Goal: Check status: Check status

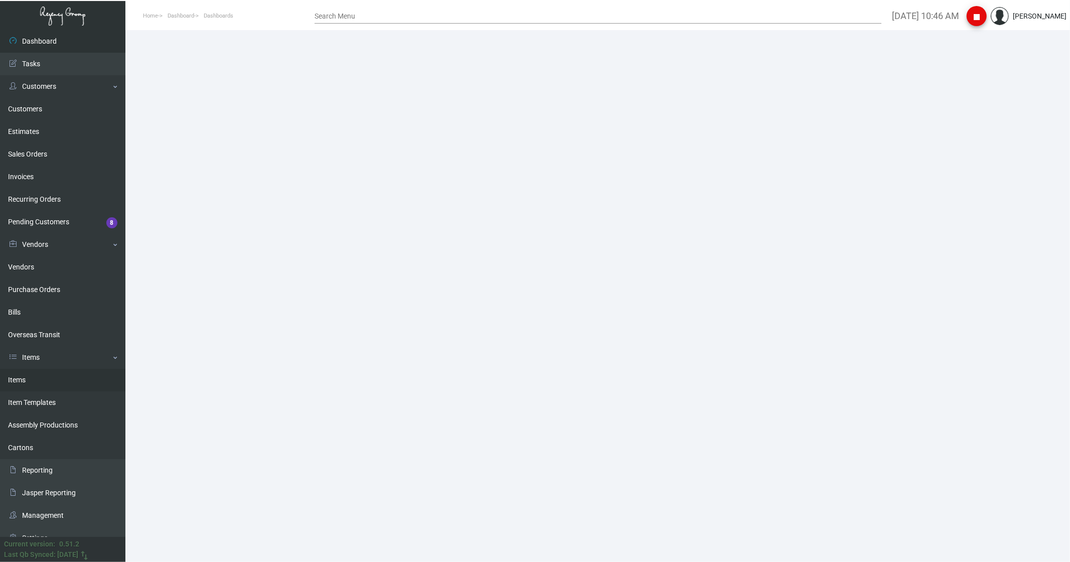
click at [35, 382] on link "Items" at bounding box center [62, 380] width 125 height 23
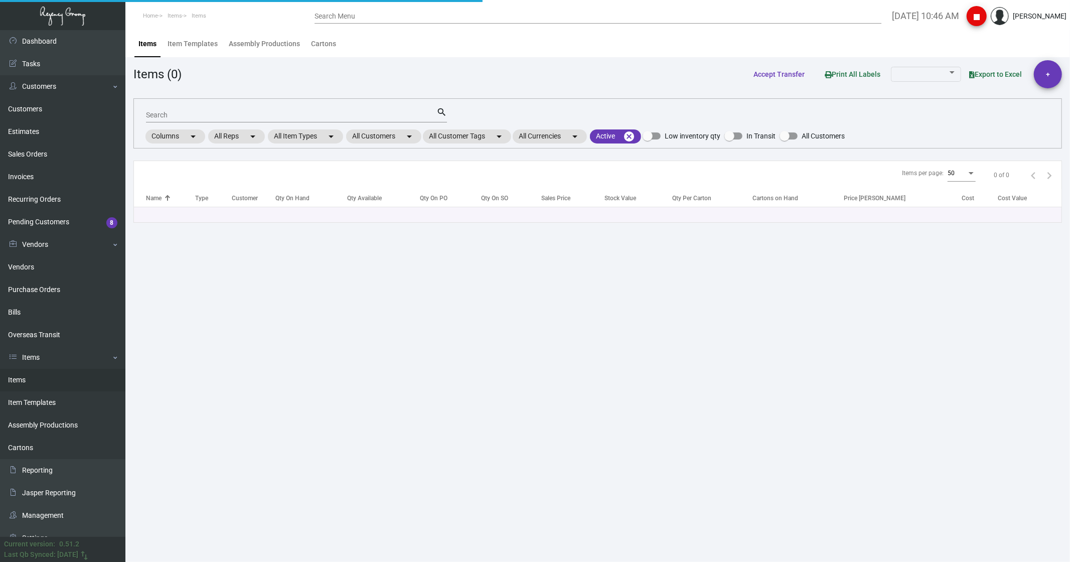
click at [238, 114] on input "Search" at bounding box center [291, 115] width 291 height 8
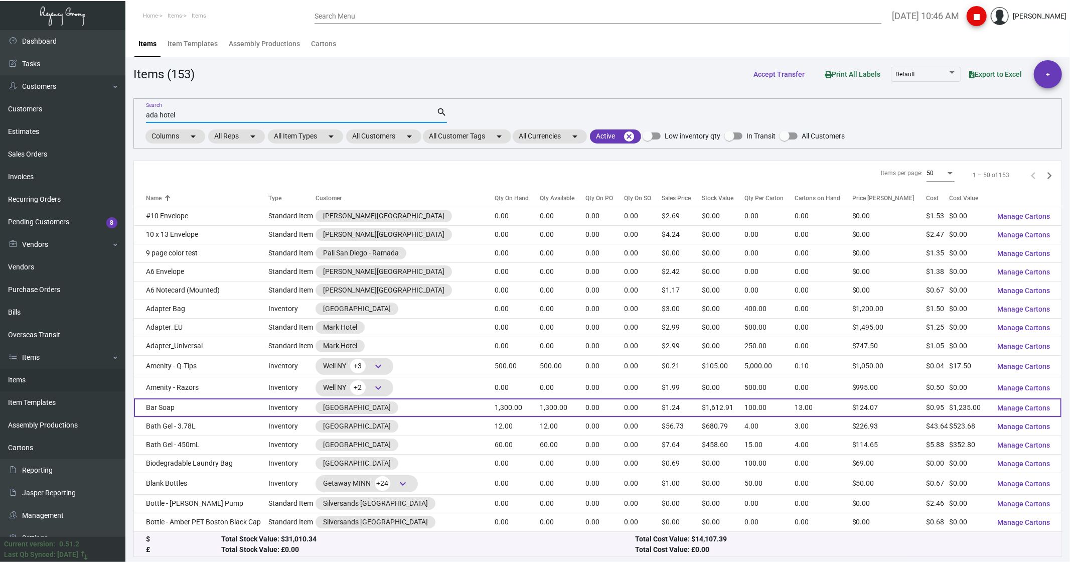
type input "ada hotel"
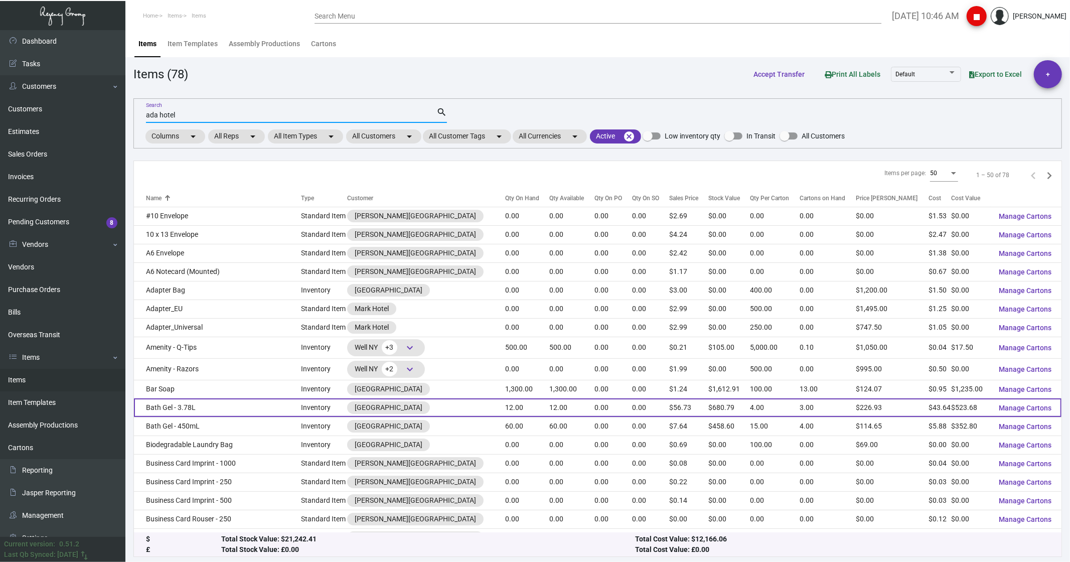
click at [157, 410] on td "Bath Gel - 3.78L" at bounding box center [217, 407] width 167 height 19
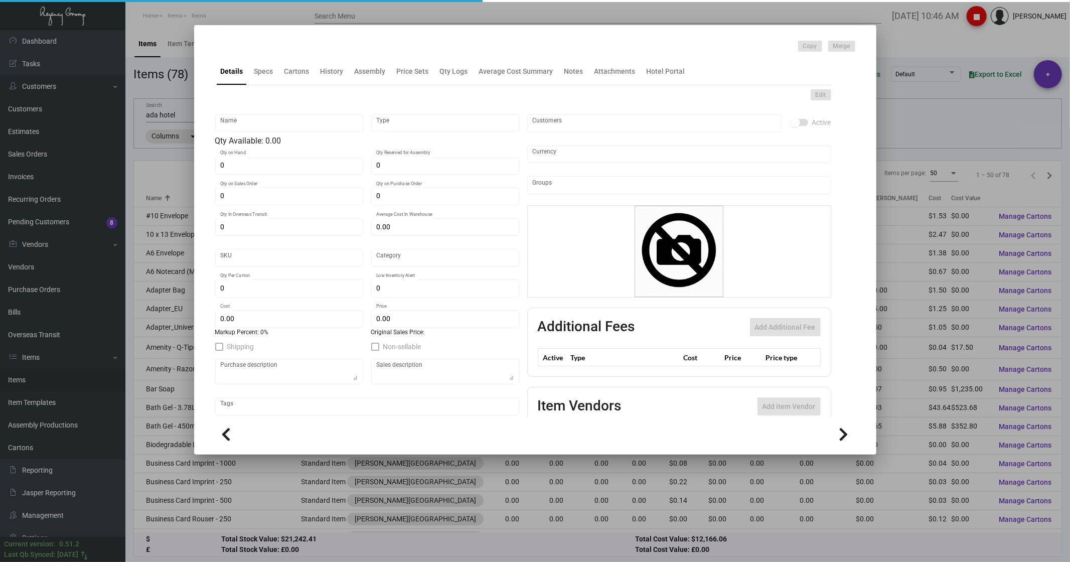
type input "Bath Gel - 3.78L"
type input "Inventory"
type input "12"
type input "$ 43.64"
type input "Inventory"
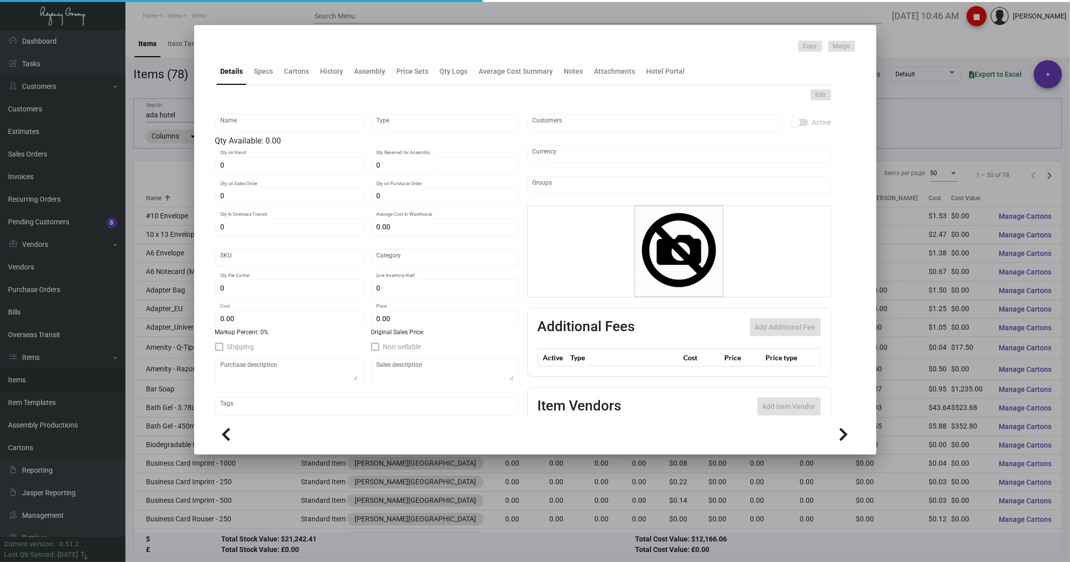
type input "4"
type input "$ 43.64"
type input "$ 56.7325"
checkbox input "true"
type input "United States Dollar $"
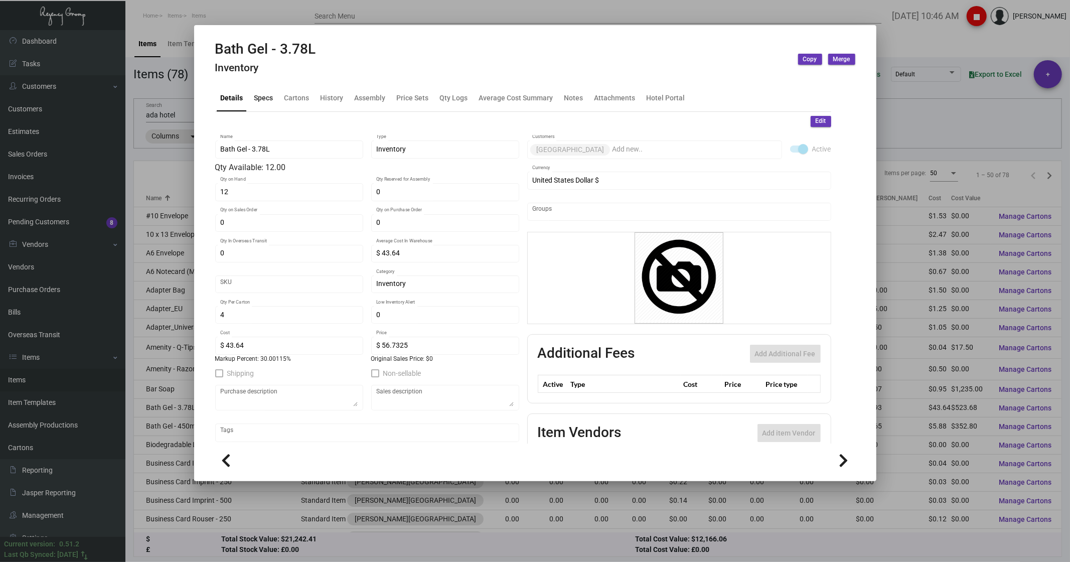
click at [268, 97] on div "Specs" at bounding box center [263, 97] width 19 height 11
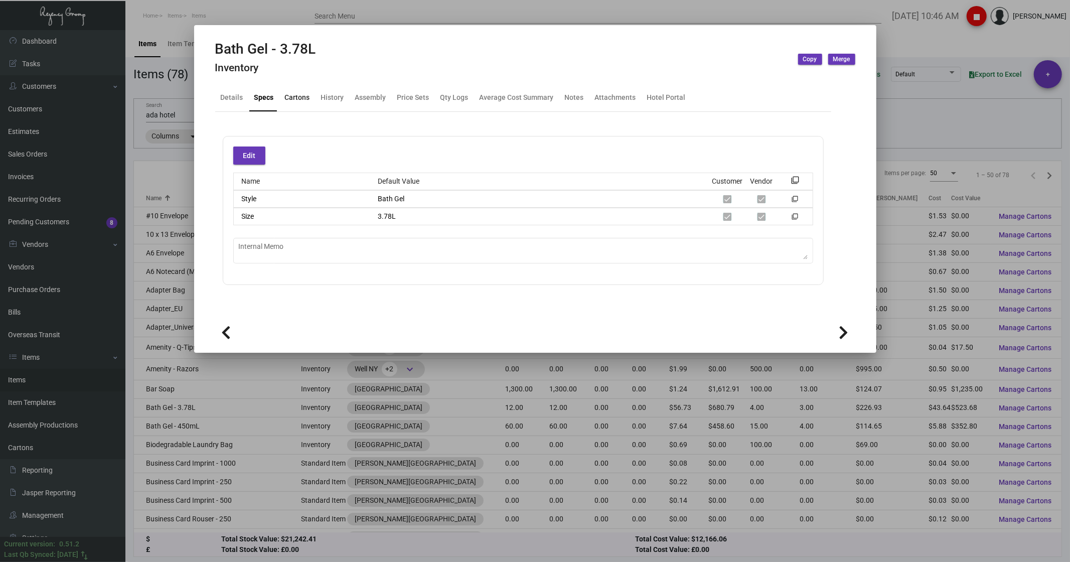
click at [297, 93] on div "Cartons" at bounding box center [297, 97] width 25 height 11
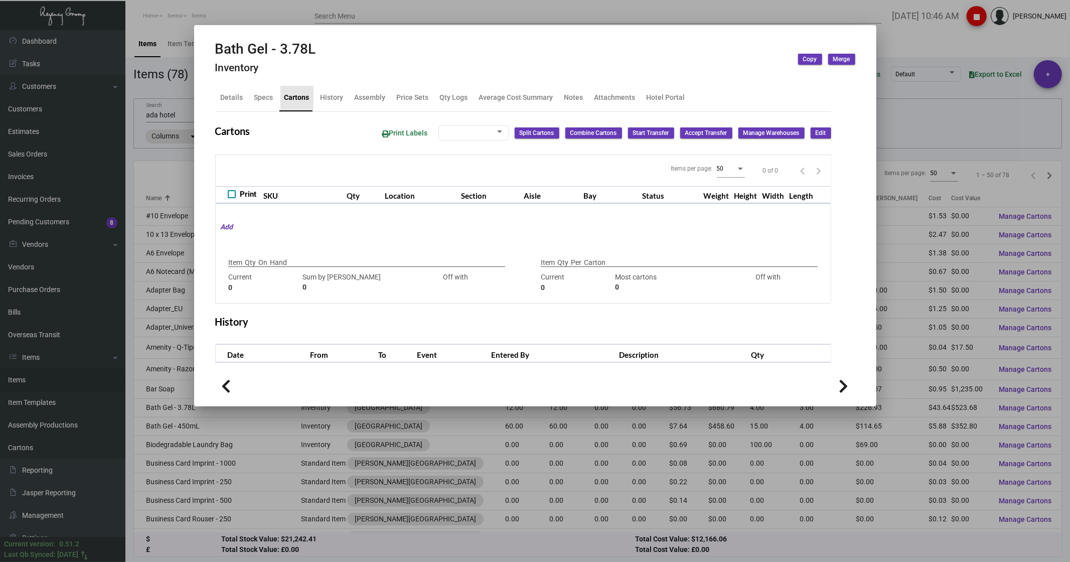
type input "12"
type input "0"
type input "4"
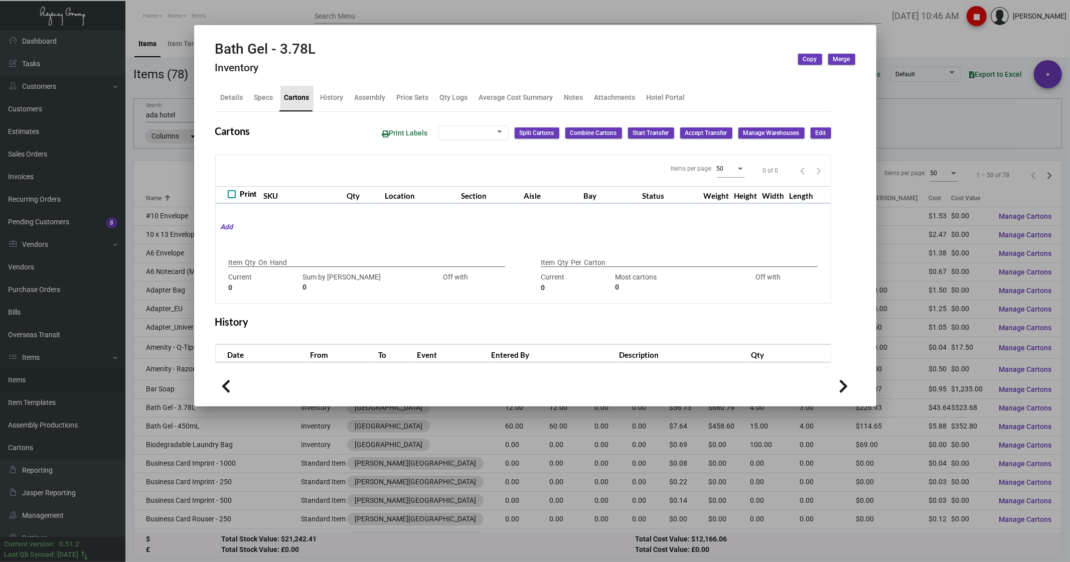
type input "0"
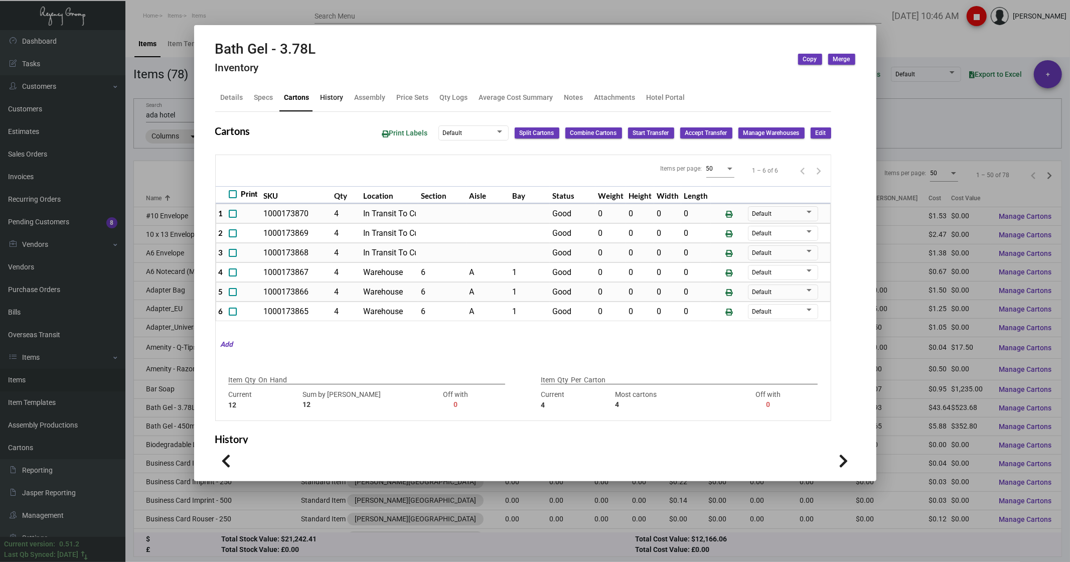
click at [332, 93] on div "History" at bounding box center [332, 97] width 23 height 11
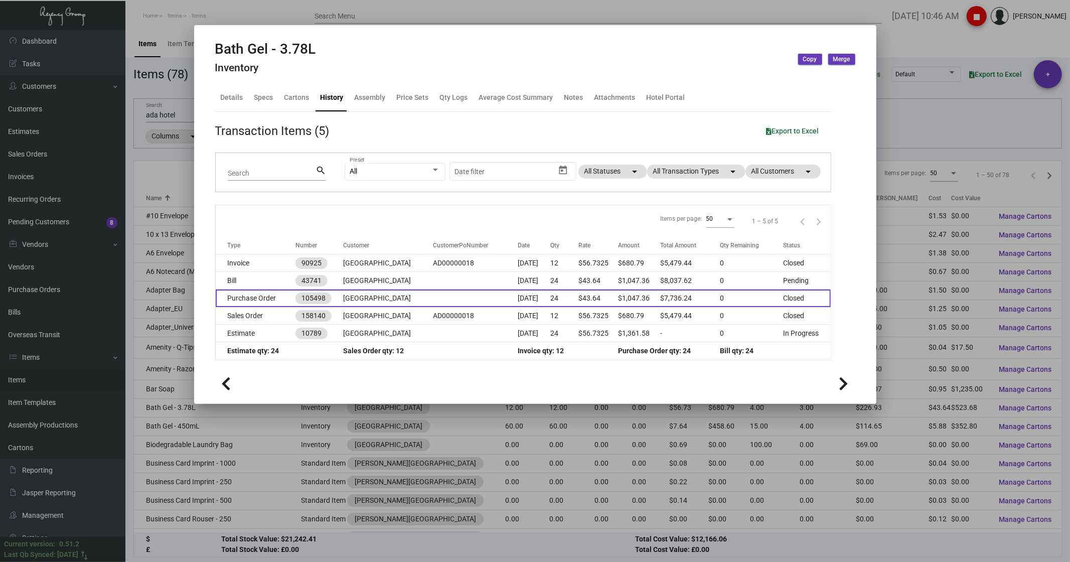
click at [254, 295] on td "Purchase Order" at bounding box center [256, 299] width 80 height 18
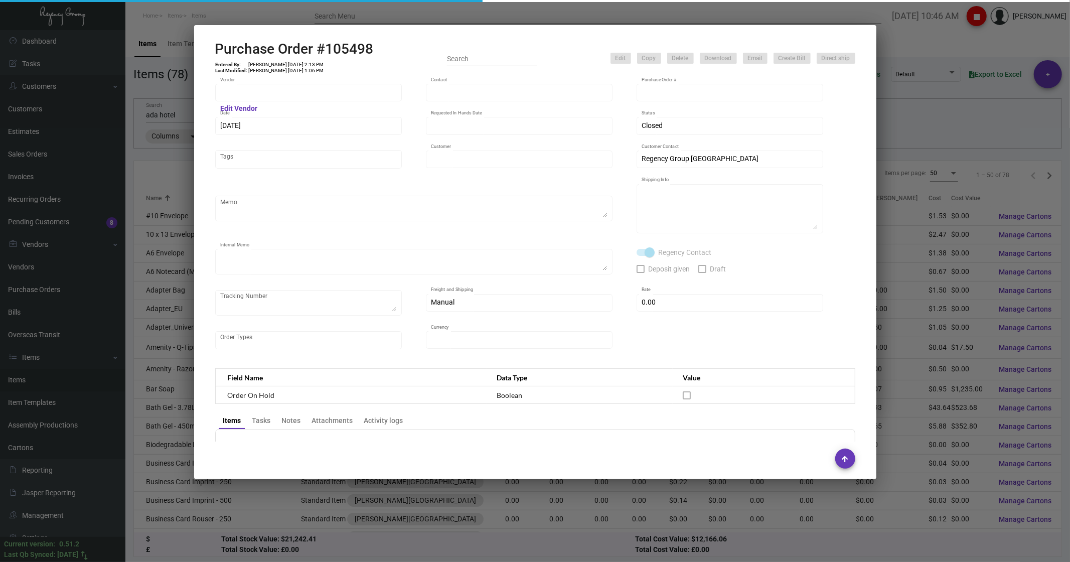
type input "Hunter Amenities"
type input "[PERSON_NAME]"
type input "105498"
type input "[DATE]"
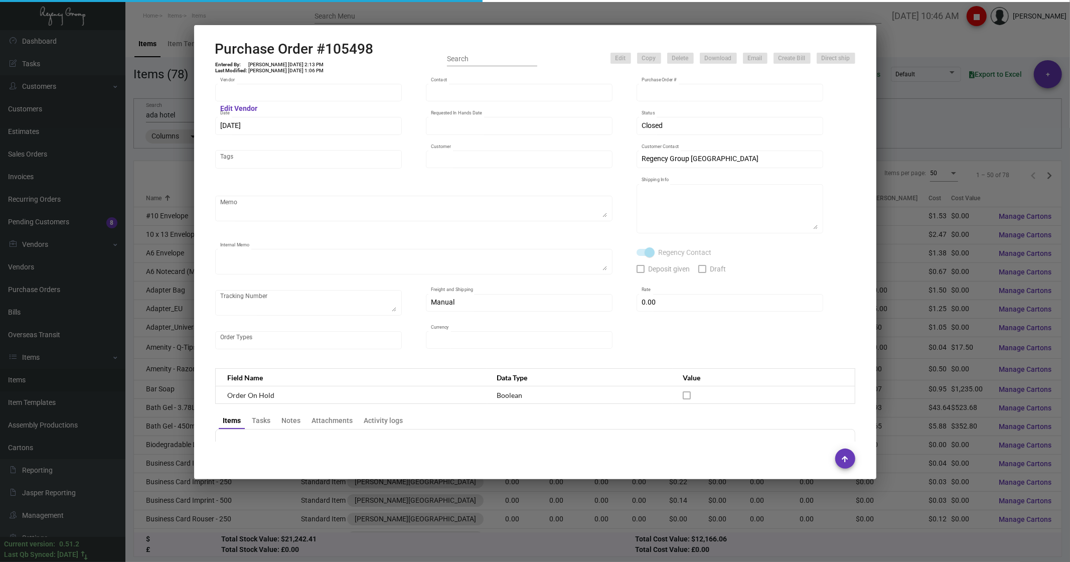
type input "[GEOGRAPHIC_DATA]"
type textarea "Regency Group NJ - [PERSON_NAME] [STREET_ADDRESS]"
type textarea "$290.26 for freight, LTL shipment"
checkbox input "true"
type input "$ 0.00"
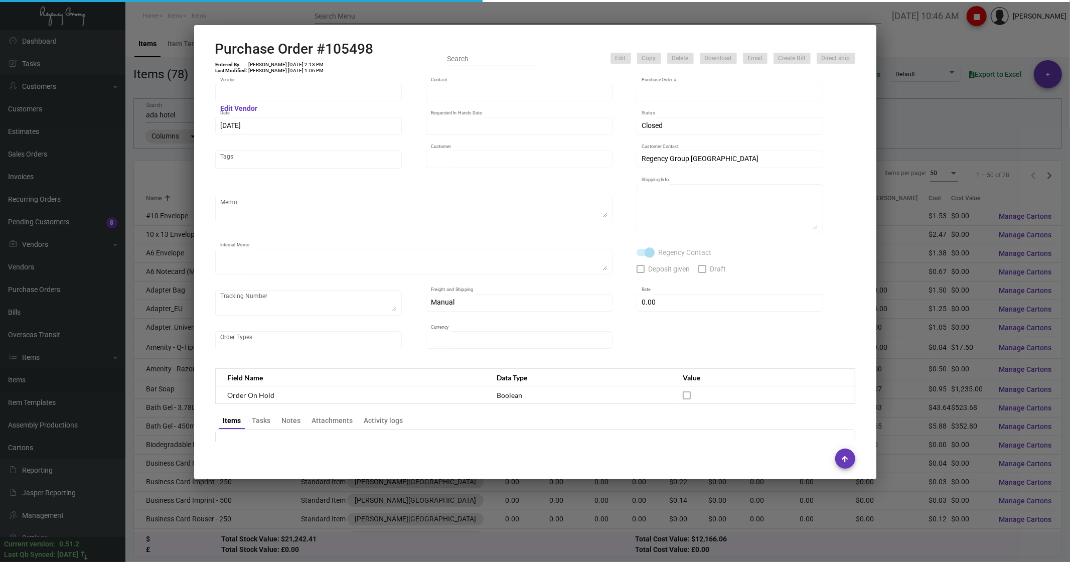
type input "United States Dollar $"
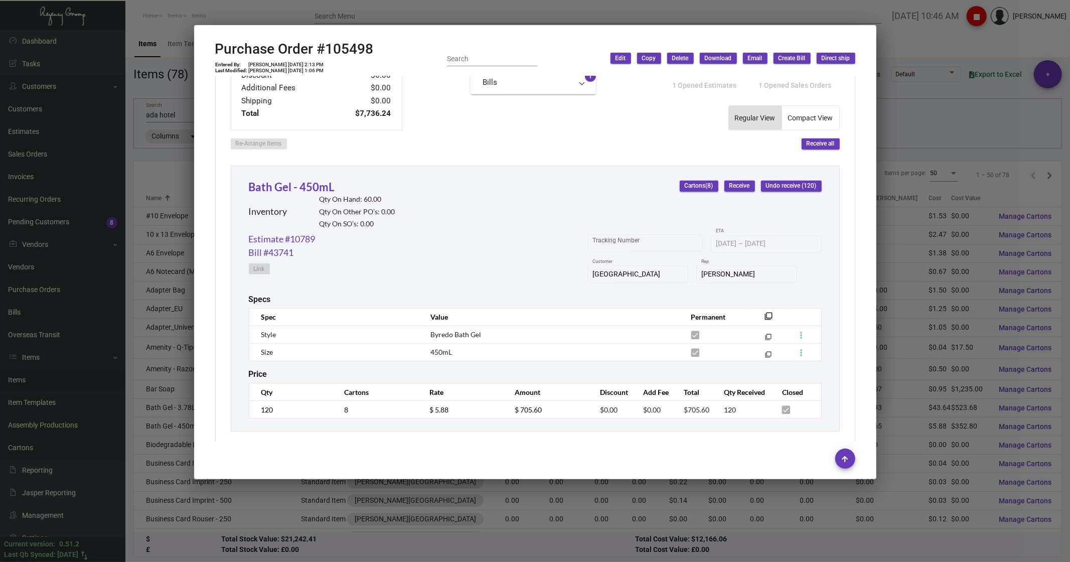
scroll to position [502, 0]
